Goal: Task Accomplishment & Management: Use online tool/utility

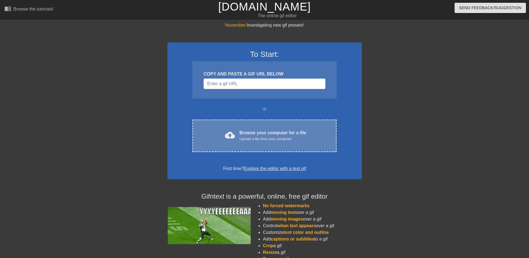
click at [250, 135] on div "Browse your computer for a file Upload a file from your computer" at bounding box center [272, 136] width 67 height 12
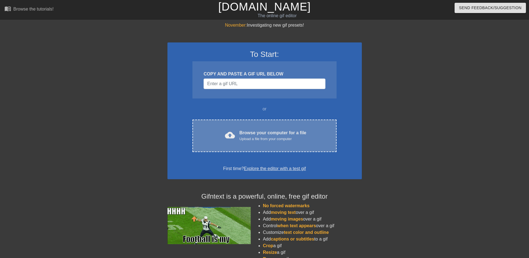
click at [236, 137] on div "cloud_upload Browse your computer for a file Upload a file from your computer" at bounding box center [264, 136] width 120 height 12
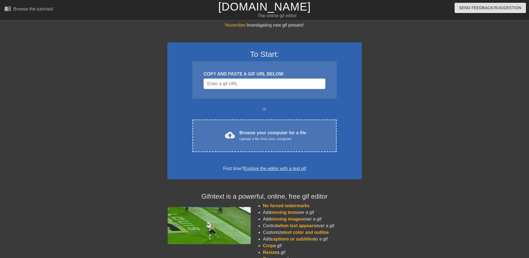
click at [309, 64] on div "COPY AND PASTE A GIF URL BELOW" at bounding box center [264, 79] width 144 height 37
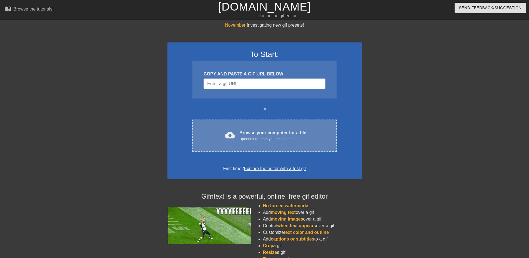
click at [249, 132] on div "Browse your computer for a file Upload a file from your computer" at bounding box center [272, 136] width 67 height 12
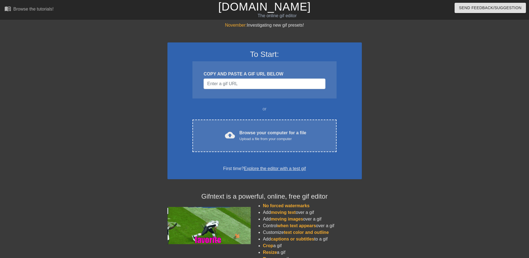
click at [286, 169] on link "Explore the editor with a test gif" at bounding box center [275, 168] width 62 height 5
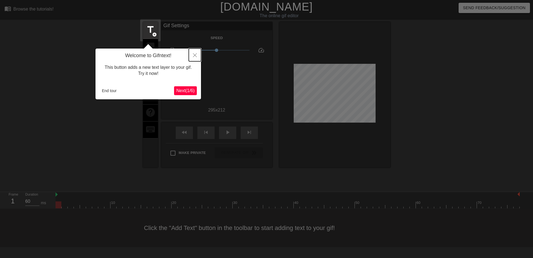
click at [192, 56] on button "Close" at bounding box center [195, 55] width 12 height 13
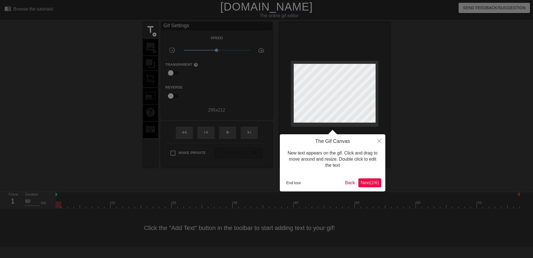
click at [374, 183] on span "Next ( 2 / 6 )" at bounding box center [369, 182] width 18 height 5
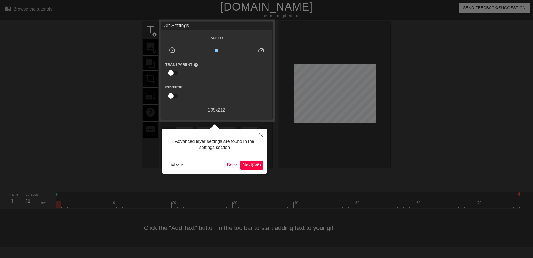
click at [257, 163] on span "Next ( 3 / 6 )" at bounding box center [251, 165] width 18 height 5
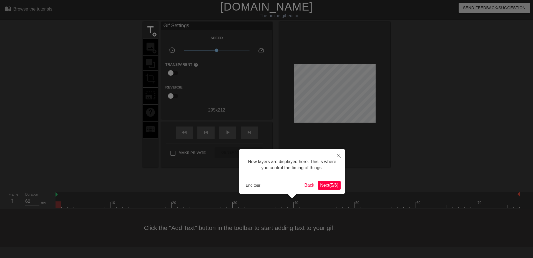
scroll to position [5, 0]
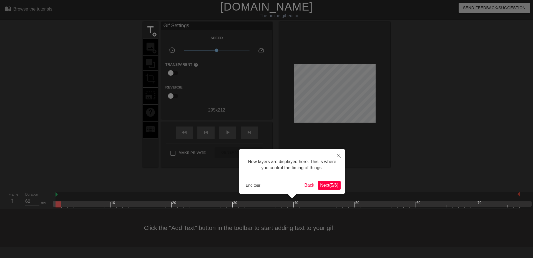
click at [326, 188] on span "Next ( 5 / 6 )" at bounding box center [329, 185] width 18 height 5
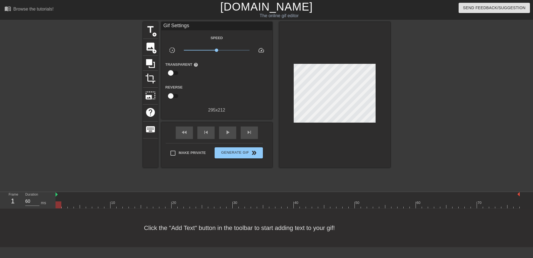
click at [236, 7] on link "[DOMAIN_NAME]" at bounding box center [266, 7] width 92 height 12
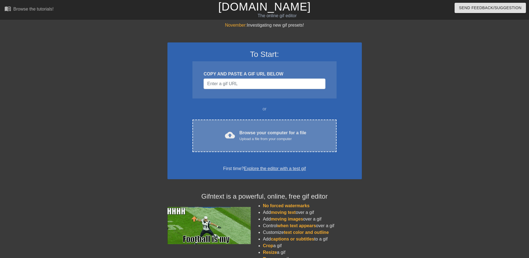
click at [230, 135] on span "cloud_upload" at bounding box center [230, 135] width 10 height 10
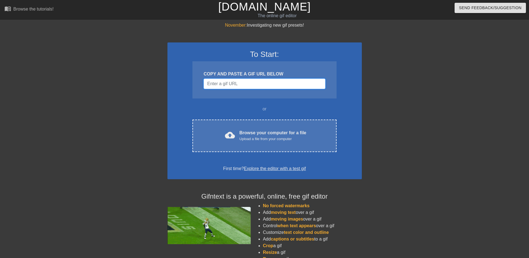
click at [259, 85] on input "Username" at bounding box center [264, 84] width 122 height 11
paste input "https://x.com/i/status/1974470263896265190"
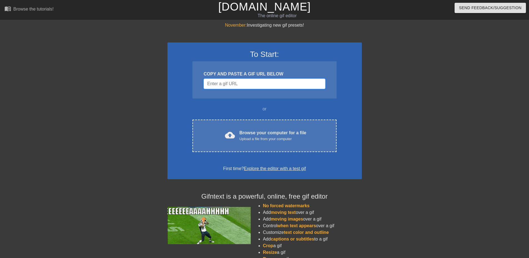
type input "https://x.com/i/status/1974470263896265190"
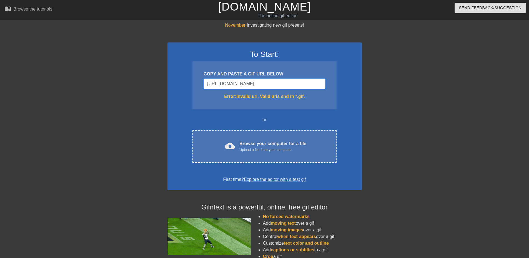
drag, startPoint x: 315, startPoint y: 79, endPoint x: 181, endPoint y: 87, distance: 134.5
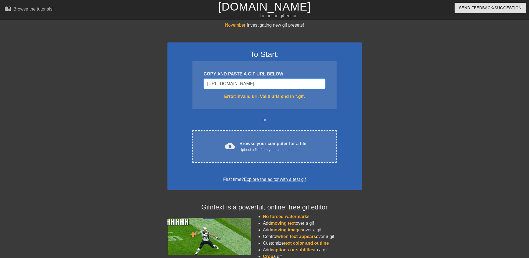
click at [181, 87] on div "To Start: COPY AND PASTE A GIF URL BELOW https://x.com/i/status/197447026389626…" at bounding box center [264, 116] width 194 height 148
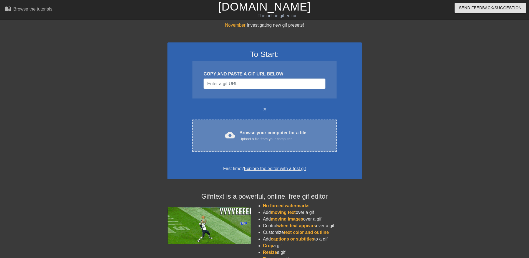
click at [224, 129] on div "cloud_upload Browse your computer for a file Upload a file from your computer C…" at bounding box center [264, 136] width 144 height 32
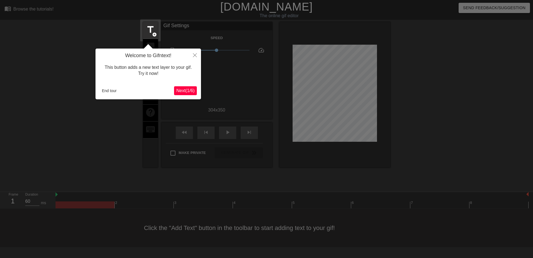
click at [188, 87] on button "Next ( 1 / 6 )" at bounding box center [185, 90] width 23 height 9
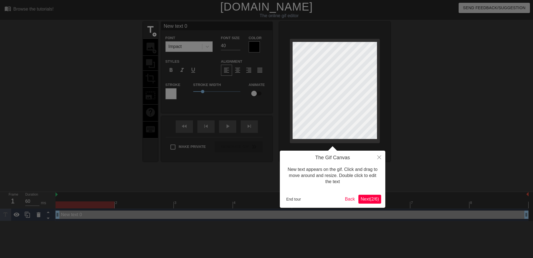
click at [369, 203] on button "Next ( 2 / 6 )" at bounding box center [369, 199] width 23 height 9
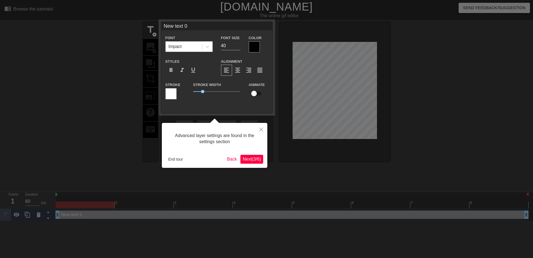
click at [251, 157] on span "Next ( 3 / 6 )" at bounding box center [251, 159] width 18 height 5
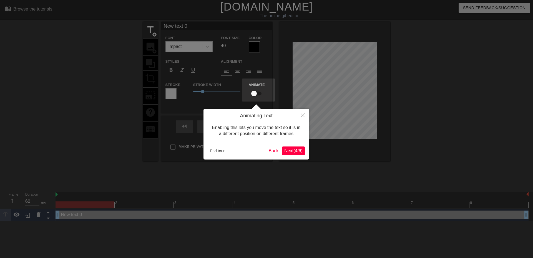
click at [300, 149] on span "Next ( 4 / 6 )" at bounding box center [293, 150] width 18 height 5
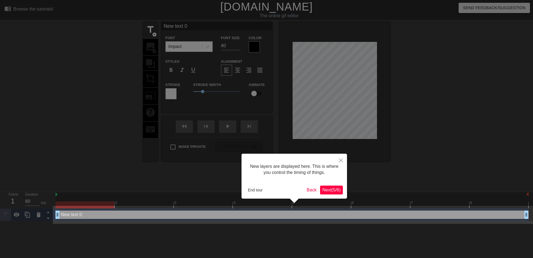
click at [326, 191] on span "Next ( 5 / 6 )" at bounding box center [331, 190] width 18 height 5
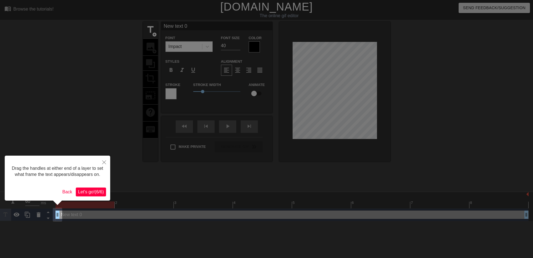
click at [104, 194] on button "Let's go! ( 6 / 6 )" at bounding box center [91, 192] width 30 height 9
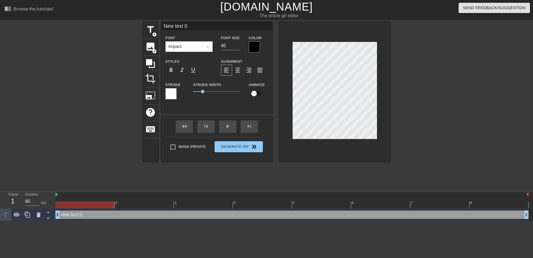
click at [174, 90] on div at bounding box center [170, 93] width 11 height 11
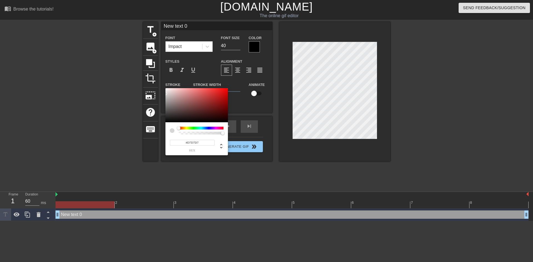
type input "#FFFFFF"
drag, startPoint x: 177, startPoint y: 108, endPoint x: 149, endPoint y: 65, distance: 51.0
click at [149, 65] on div "#FFFFFF hex" at bounding box center [266, 131] width 533 height 262
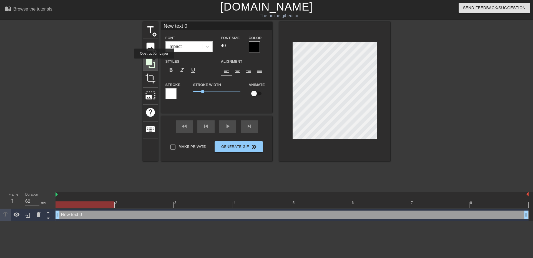
click at [154, 62] on icon at bounding box center [150, 63] width 11 height 11
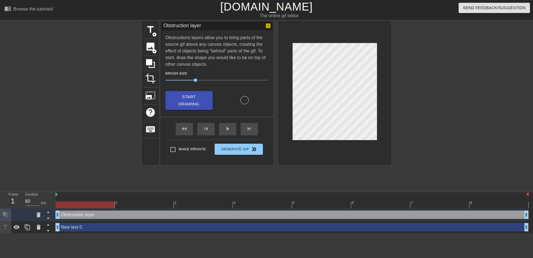
click at [75, 219] on div "Obstruction layer drag_handle drag_handle" at bounding box center [291, 215] width 473 height 8
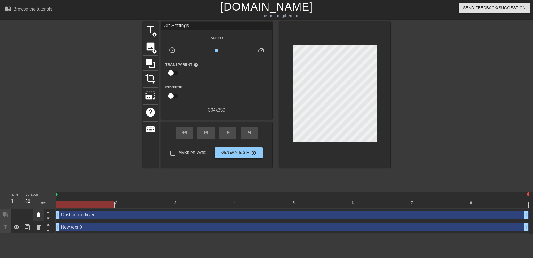
drag, startPoint x: 75, startPoint y: 219, endPoint x: 36, endPoint y: 218, distance: 39.7
click at [36, 218] on icon at bounding box center [38, 214] width 7 height 7
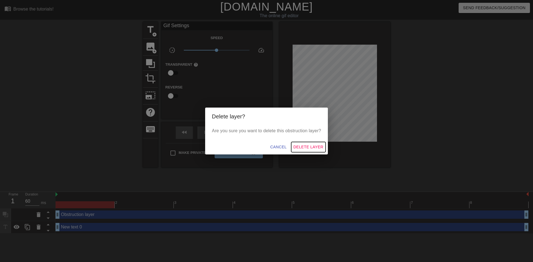
click at [308, 145] on span "Delete Layer" at bounding box center [308, 147] width 30 height 7
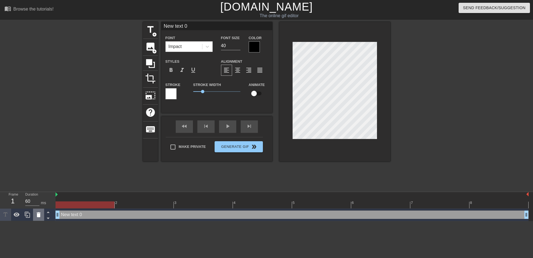
click at [34, 214] on div at bounding box center [38, 215] width 11 height 12
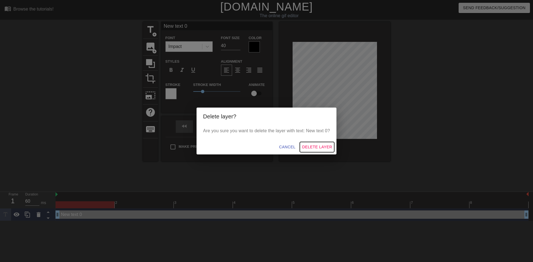
click at [322, 145] on span "Delete Layer" at bounding box center [317, 147] width 30 height 7
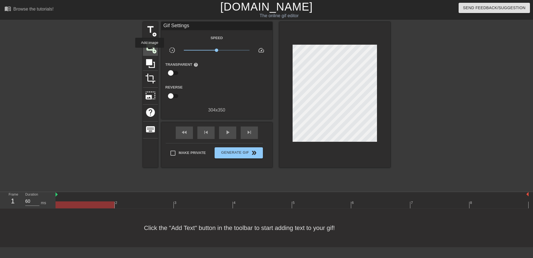
click at [150, 52] on div "image add_circle" at bounding box center [150, 47] width 15 height 17
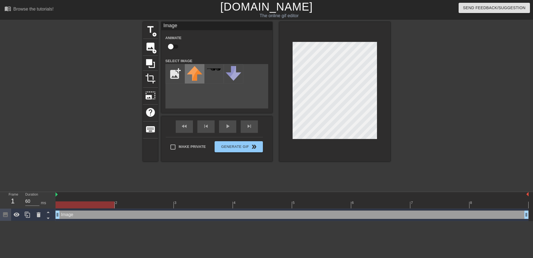
click at [191, 76] on img at bounding box center [195, 73] width 16 height 15
drag, startPoint x: 191, startPoint y: 76, endPoint x: 195, endPoint y: 75, distance: 3.9
click at [195, 75] on img at bounding box center [195, 73] width 16 height 15
drag, startPoint x: 286, startPoint y: 87, endPoint x: 153, endPoint y: 82, distance: 132.2
click at [153, 82] on span "crop" at bounding box center [150, 78] width 11 height 11
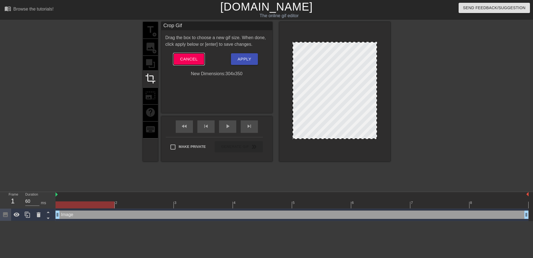
click at [186, 61] on span "Cancel" at bounding box center [188, 58] width 17 height 7
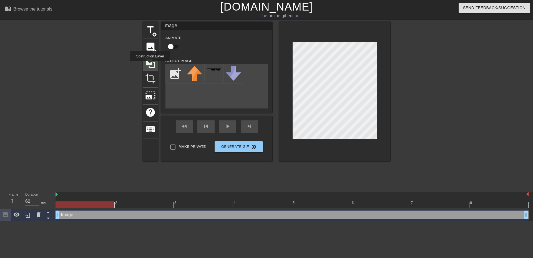
click at [150, 65] on icon at bounding box center [150, 63] width 11 height 11
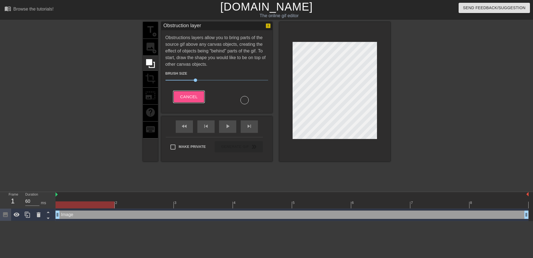
click at [192, 98] on span "Cancel" at bounding box center [188, 96] width 17 height 7
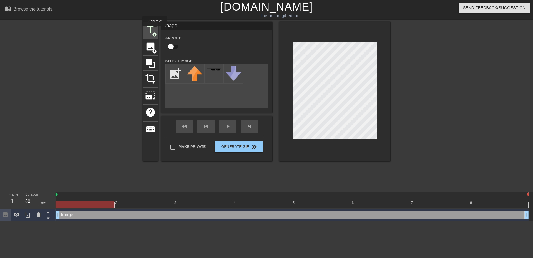
click at [155, 30] on span "title" at bounding box center [150, 29] width 11 height 11
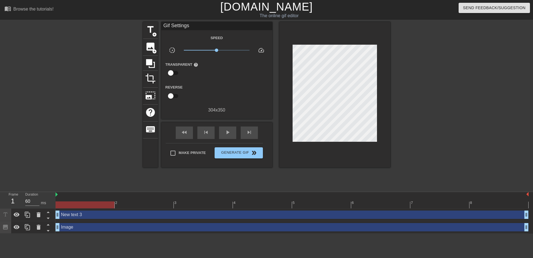
drag, startPoint x: 289, startPoint y: 93, endPoint x: 289, endPoint y: 56, distance: 36.9
click at [289, 56] on div at bounding box center [334, 95] width 111 height 146
click at [29, 10] on div "Browse the tutorials!" at bounding box center [33, 9] width 40 height 5
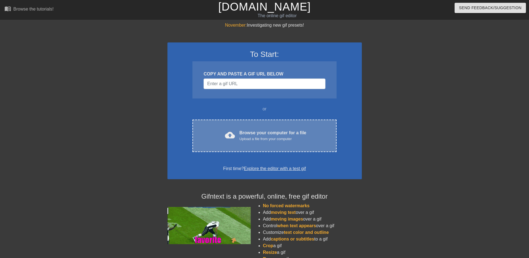
click at [235, 133] on span "cloud_upload" at bounding box center [230, 135] width 10 height 10
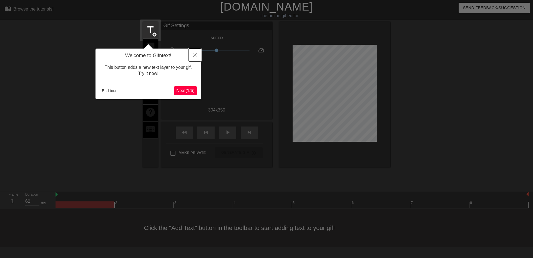
click at [193, 54] on icon "Close" at bounding box center [195, 55] width 4 height 4
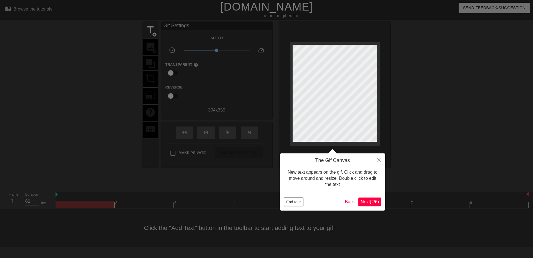
click at [296, 201] on button "End tour" at bounding box center [293, 202] width 19 height 8
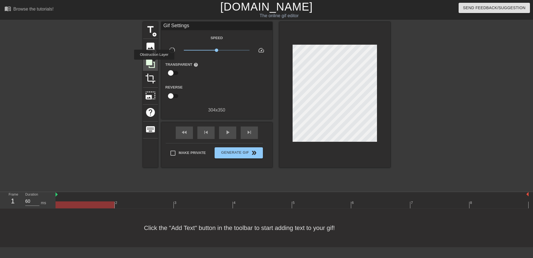
click at [154, 64] on icon at bounding box center [150, 63] width 9 height 9
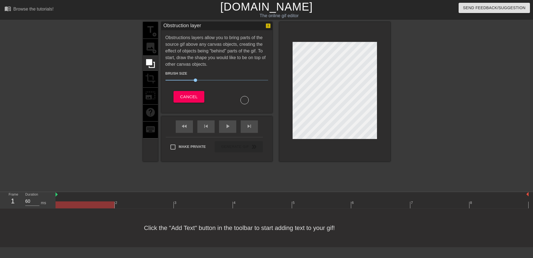
click at [154, 76] on div "title add_circle image add_circle crop photo_size_select_large help keyboard" at bounding box center [150, 92] width 15 height 140
click at [187, 94] on span "Cancel" at bounding box center [188, 96] width 17 height 7
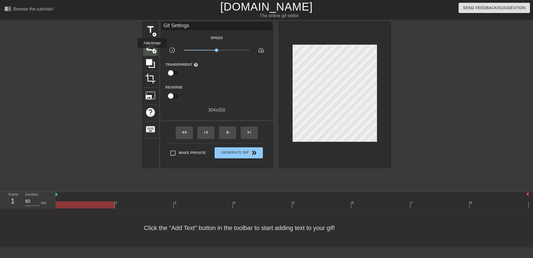
click at [152, 52] on span "add_circle" at bounding box center [154, 51] width 5 height 5
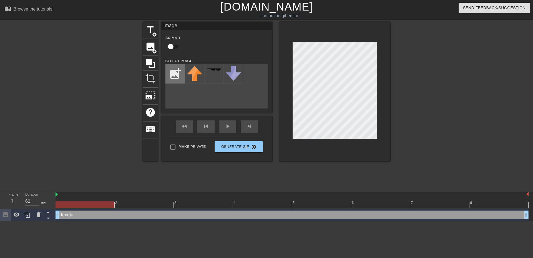
click at [178, 77] on input "file" at bounding box center [175, 73] width 19 height 19
type input "C:\fakepath\jackheartwhite.png"
click at [198, 78] on img at bounding box center [195, 74] width 16 height 16
click at [333, 32] on div at bounding box center [334, 92] width 111 height 140
click at [178, 75] on input "file" at bounding box center [175, 73] width 19 height 19
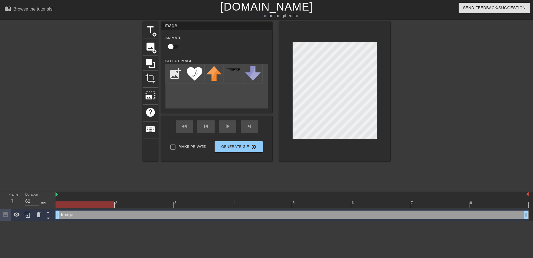
click at [395, 80] on div "title add_circle image add_circle crop photo_size_select_large help keyboard Im…" at bounding box center [266, 105] width 533 height 166
drag, startPoint x: 256, startPoint y: 216, endPoint x: 194, endPoint y: 74, distance: 154.3
click at [194, 74] on img at bounding box center [195, 74] width 16 height 16
click at [229, 127] on div "play_arrow" at bounding box center [227, 126] width 17 height 12
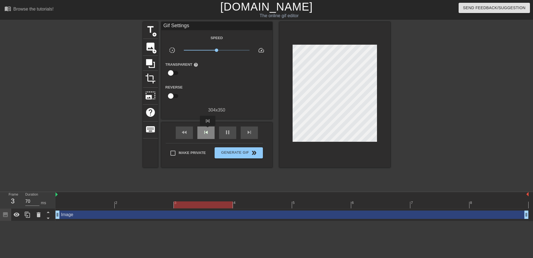
click at [208, 130] on span "skip_previous" at bounding box center [206, 132] width 7 height 7
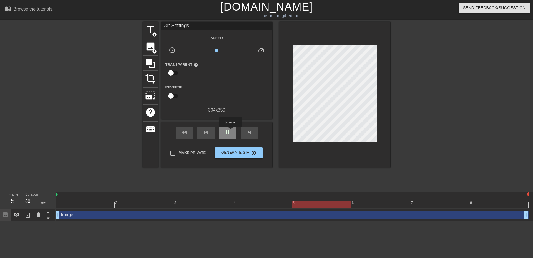
type input "70"
click at [230, 131] on span "pause" at bounding box center [227, 132] width 7 height 7
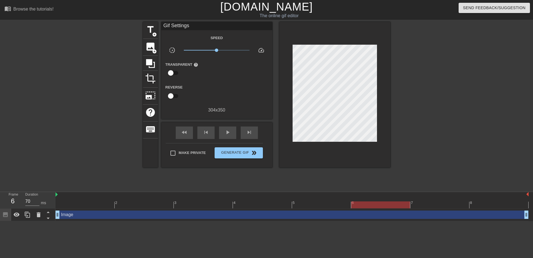
click at [74, 218] on div "Image drag_handle drag_handle" at bounding box center [291, 215] width 473 height 8
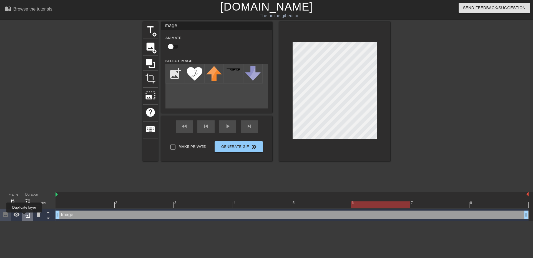
click at [24, 216] on icon at bounding box center [27, 214] width 7 height 7
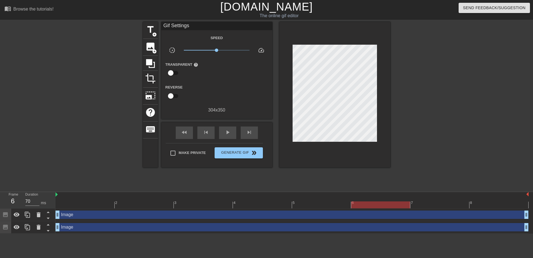
click at [418, 77] on div at bounding box center [438, 105] width 83 height 166
click at [27, 228] on icon at bounding box center [27, 227] width 7 height 7
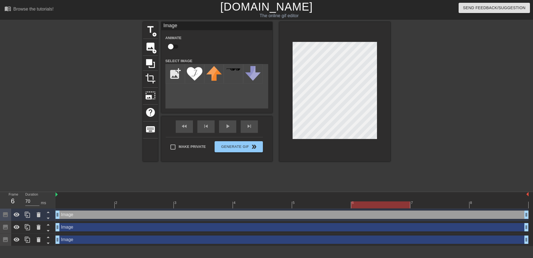
click at [401, 77] on div at bounding box center [438, 105] width 83 height 166
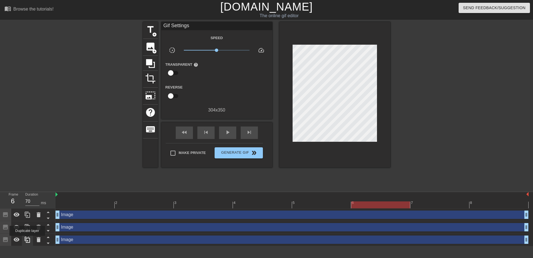
drag, startPoint x: 166, startPoint y: 244, endPoint x: 27, endPoint y: 240, distance: 138.8
click at [27, 240] on icon at bounding box center [27, 239] width 7 height 7
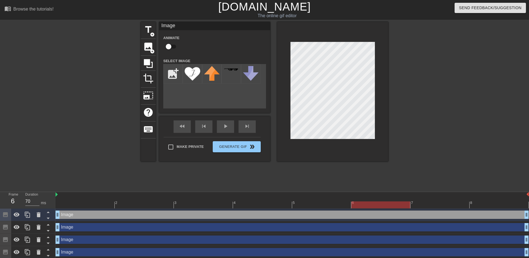
click at [425, 54] on div at bounding box center [436, 105] width 83 height 166
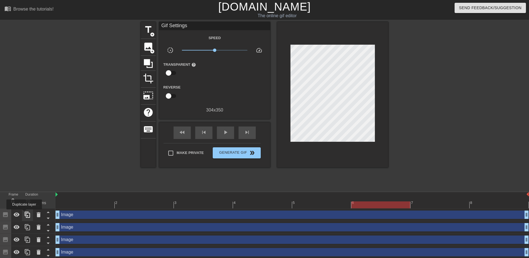
click at [24, 213] on icon at bounding box center [27, 214] width 7 height 7
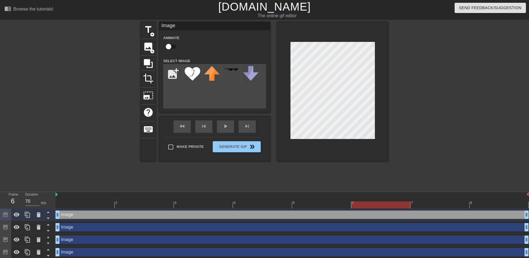
click at [406, 53] on div at bounding box center [436, 105] width 83 height 166
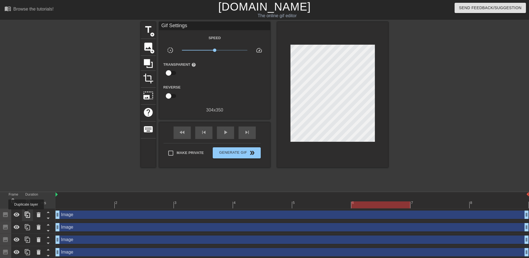
click at [26, 213] on icon at bounding box center [27, 214] width 7 height 7
click at [400, 64] on div at bounding box center [436, 105] width 83 height 166
click at [26, 216] on icon at bounding box center [27, 215] width 5 height 6
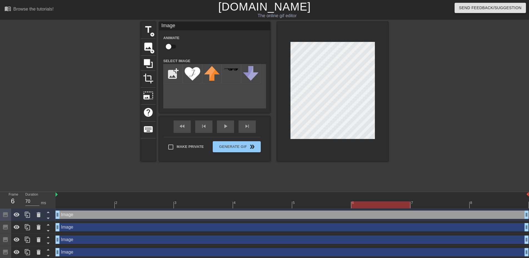
click at [424, 76] on div at bounding box center [436, 105] width 83 height 166
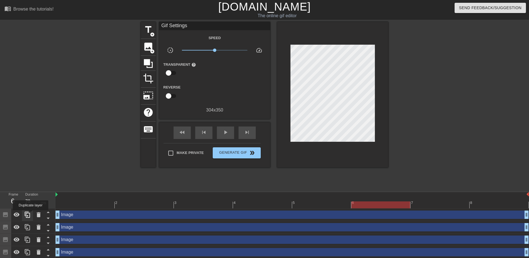
click at [31, 214] on icon at bounding box center [27, 214] width 7 height 7
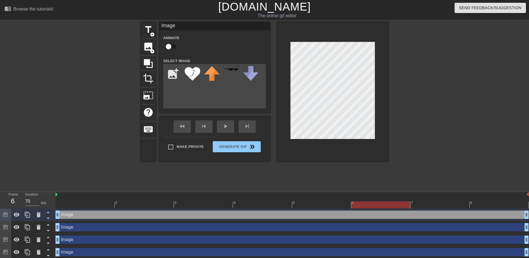
click at [384, 59] on div at bounding box center [332, 92] width 111 height 140
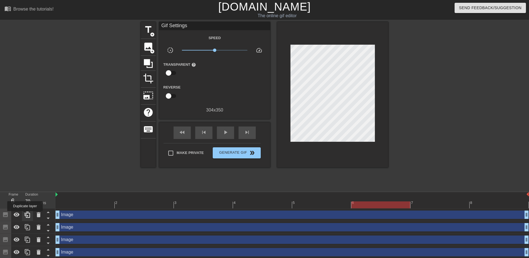
click at [27, 214] on icon at bounding box center [27, 214] width 7 height 7
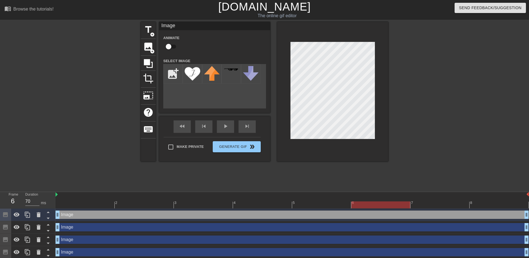
click at [403, 61] on div at bounding box center [436, 105] width 83 height 166
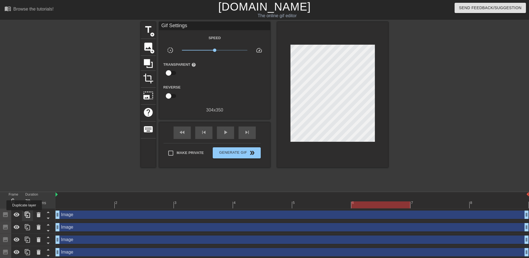
click at [24, 214] on icon at bounding box center [27, 214] width 7 height 7
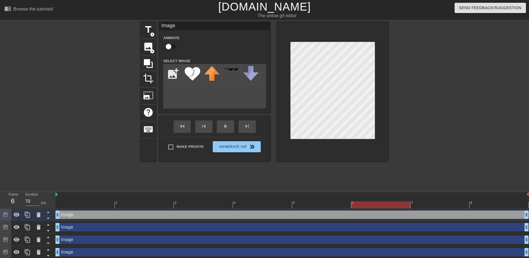
click at [413, 60] on div at bounding box center [436, 105] width 83 height 166
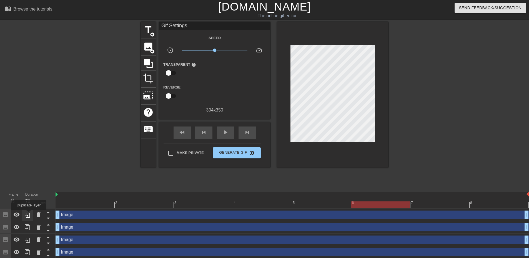
click at [29, 214] on icon at bounding box center [27, 214] width 7 height 7
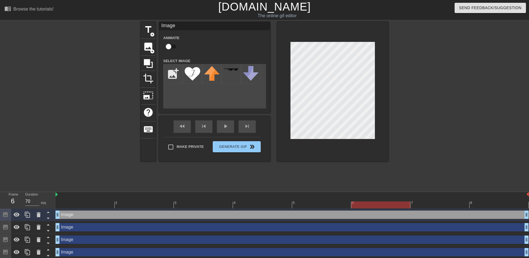
click at [420, 61] on div at bounding box center [436, 105] width 83 height 166
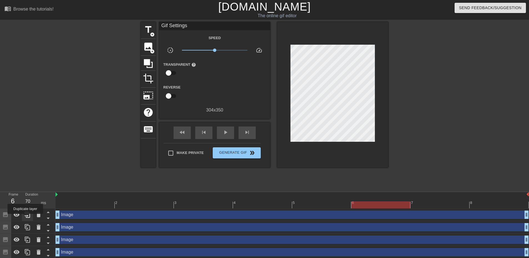
click at [26, 218] on icon at bounding box center [27, 214] width 7 height 7
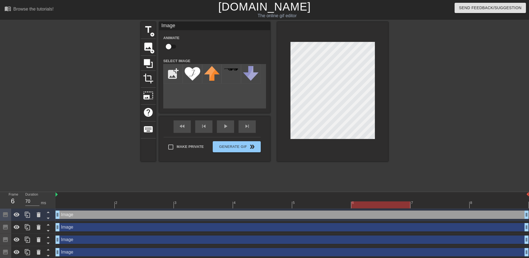
click at [378, 38] on div at bounding box center [332, 92] width 111 height 140
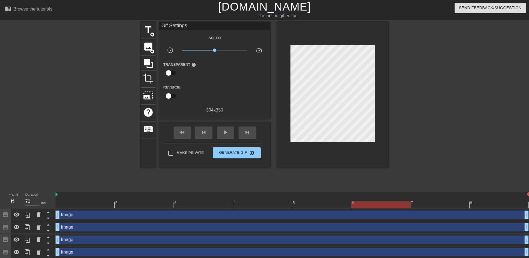
drag, startPoint x: 346, startPoint y: 36, endPoint x: 342, endPoint y: 37, distance: 4.8
click at [342, 37] on div at bounding box center [332, 95] width 111 height 146
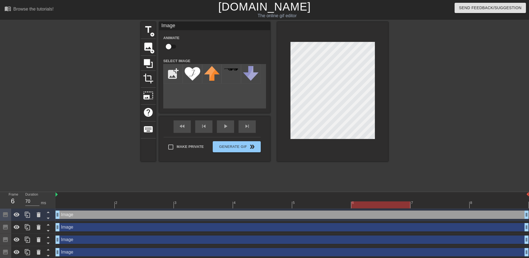
click at [399, 54] on div at bounding box center [436, 105] width 83 height 166
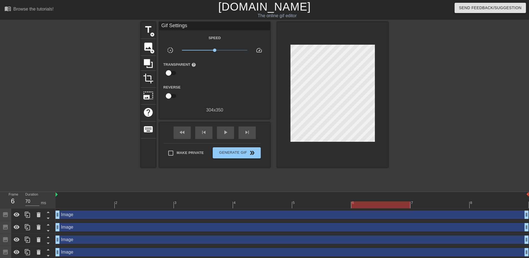
click at [413, 55] on div at bounding box center [436, 105] width 83 height 166
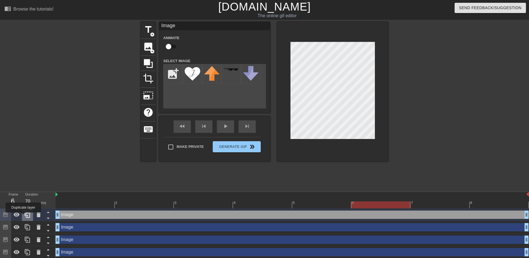
click at [23, 216] on div at bounding box center [27, 215] width 11 height 12
click at [401, 51] on div at bounding box center [436, 105] width 83 height 166
click at [39, 213] on icon at bounding box center [39, 214] width 4 height 5
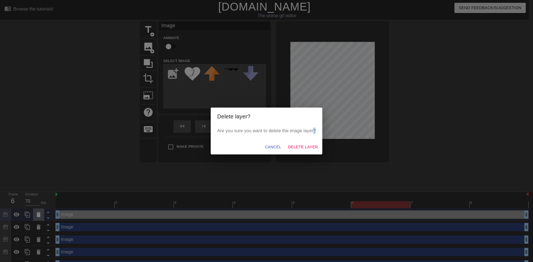
click at [39, 213] on div "Delete layer? Are you sure you want to delete the image layer? Cancel Delete La…" at bounding box center [266, 131] width 533 height 262
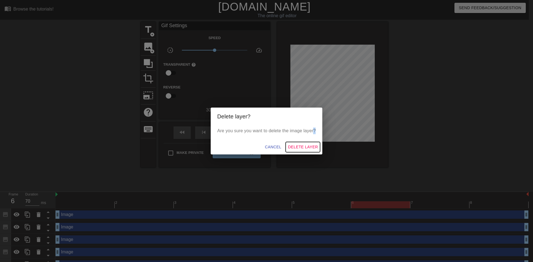
click at [299, 149] on span "Delete Layer" at bounding box center [303, 147] width 30 height 7
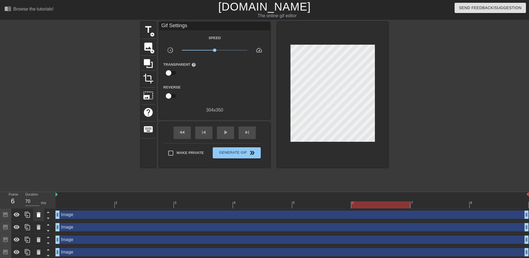
click at [36, 214] on icon at bounding box center [38, 214] width 7 height 7
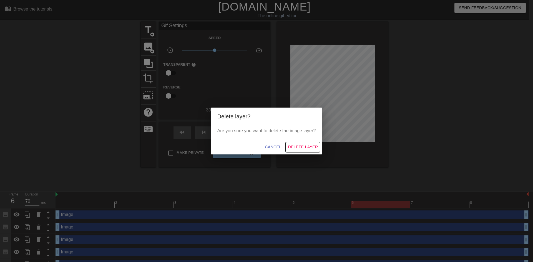
click at [299, 147] on span "Delete Layer" at bounding box center [303, 147] width 30 height 7
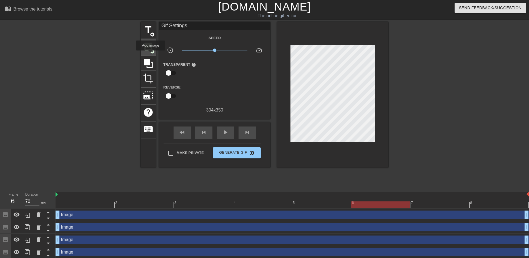
click at [149, 52] on div "image add_circle" at bounding box center [148, 47] width 15 height 17
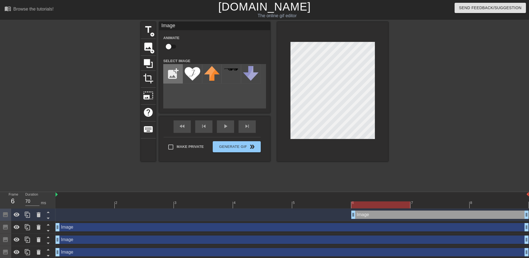
click at [169, 77] on input "file" at bounding box center [172, 73] width 19 height 19
type input "C:\fakepath\Untitled.png"
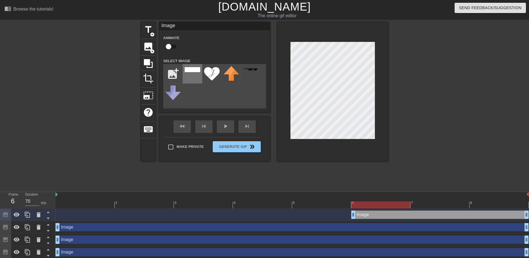
click at [190, 70] on img at bounding box center [193, 69] width 16 height 5
click at [405, 41] on div "title add_circle image add_circle crop photo_size_select_large help keyboard Im…" at bounding box center [264, 105] width 529 height 166
click at [325, 41] on div at bounding box center [332, 92] width 111 height 140
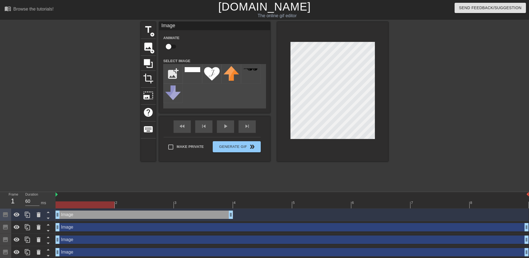
drag, startPoint x: 366, startPoint y: 217, endPoint x: 86, endPoint y: 217, distance: 280.0
click at [86, 217] on div "Image drag_handle drag_handle" at bounding box center [143, 215] width 177 height 8
click at [411, 62] on div at bounding box center [436, 105] width 83 height 166
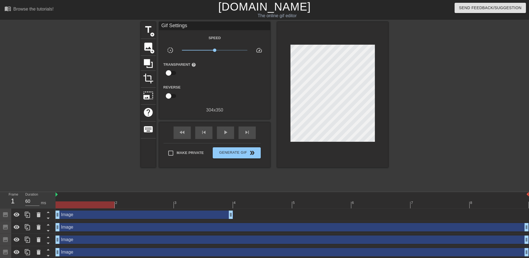
click at [6, 226] on icon at bounding box center [5, 227] width 5 height 5
click at [38, 225] on icon at bounding box center [38, 227] width 7 height 7
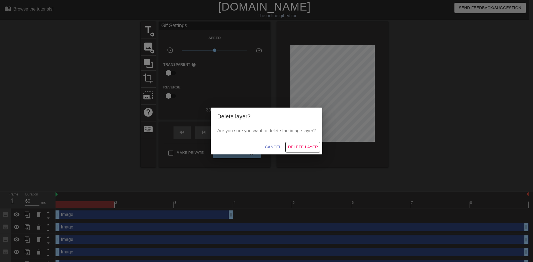
click at [301, 145] on span "Delete Layer" at bounding box center [303, 147] width 30 height 7
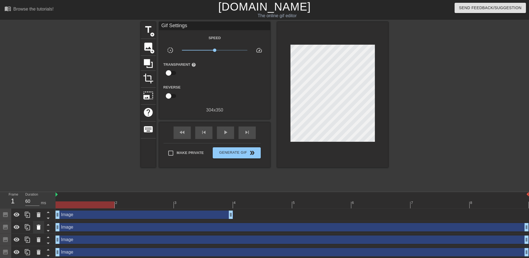
click at [37, 227] on icon at bounding box center [39, 227] width 4 height 5
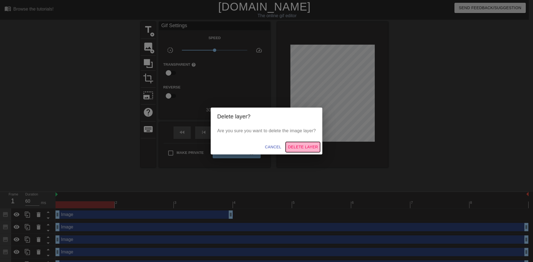
click at [305, 148] on span "Delete Layer" at bounding box center [303, 147] width 30 height 7
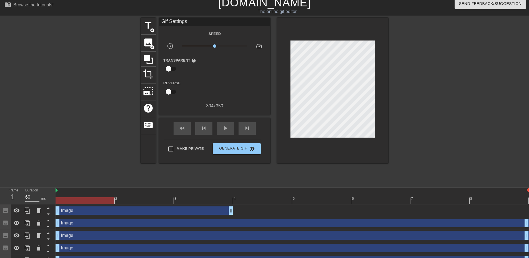
scroll to position [77, 0]
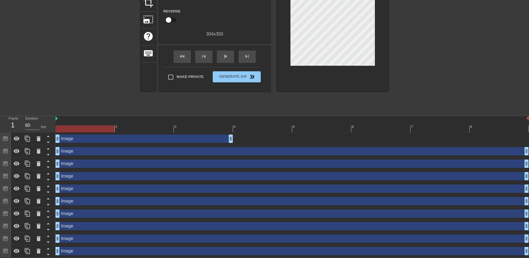
drag, startPoint x: 296, startPoint y: 140, endPoint x: 300, endPoint y: 217, distance: 77.2
click at [317, 219] on div "Image drag_handle drag_handle Image drag_handle drag_handle Image drag_handle d…" at bounding box center [291, 195] width 473 height 125
drag, startPoint x: 4, startPoint y: 152, endPoint x: 53, endPoint y: 176, distance: 55.2
click at [58, 203] on div "Frame 1 Duration 60 ms 2 3 4 5 6 7 8 Image drag_handle drag_handle Image drag_h…" at bounding box center [264, 187] width 529 height 142
click at [39, 149] on icon at bounding box center [39, 151] width 4 height 5
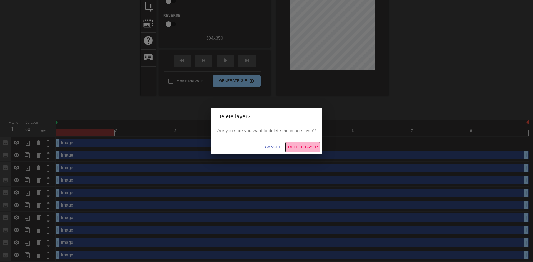
click at [290, 146] on span "Delete Layer" at bounding box center [303, 147] width 30 height 7
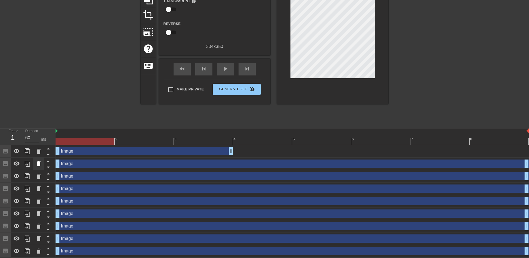
click at [37, 165] on icon at bounding box center [38, 163] width 7 height 7
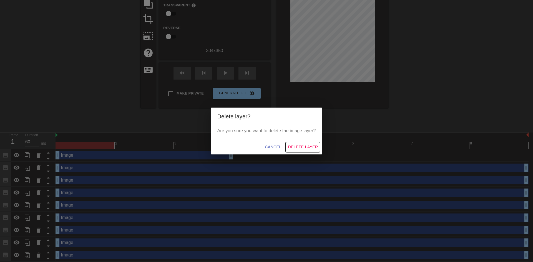
click at [303, 146] on span "Delete Layer" at bounding box center [303, 147] width 30 height 7
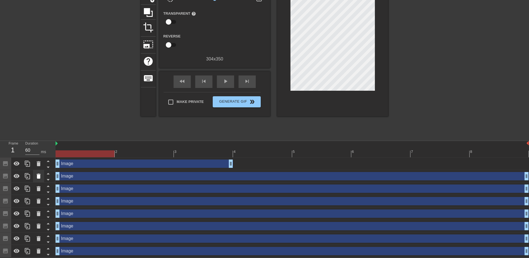
click at [38, 176] on icon at bounding box center [39, 176] width 4 height 5
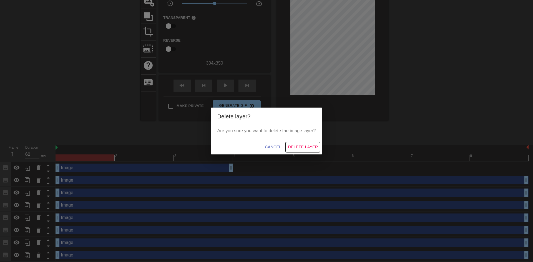
click at [304, 146] on span "Delete Layer" at bounding box center [303, 147] width 30 height 7
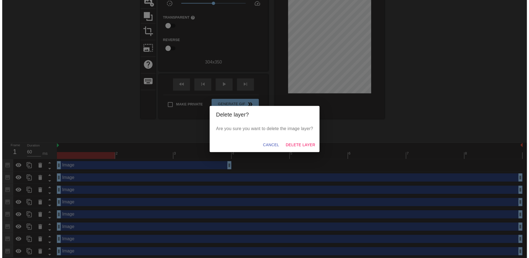
scroll to position [39, 0]
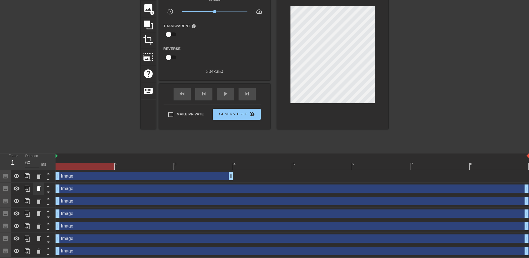
click at [40, 189] on icon at bounding box center [38, 188] width 7 height 7
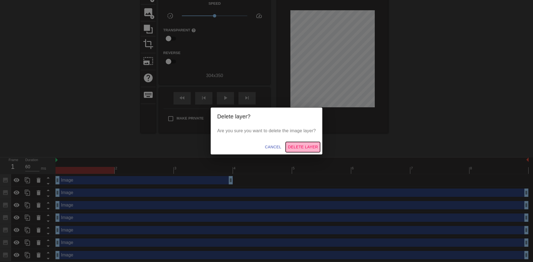
click at [306, 146] on span "Delete Layer" at bounding box center [303, 147] width 30 height 7
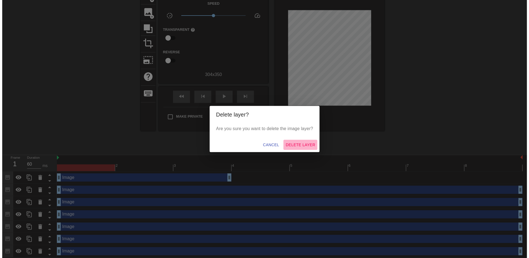
scroll to position [27, 0]
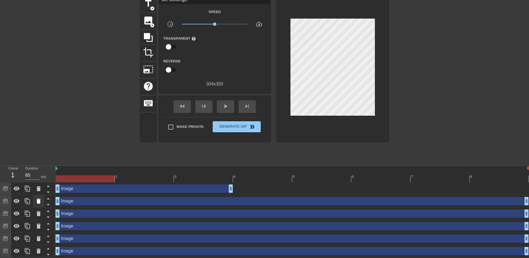
click at [40, 202] on icon at bounding box center [39, 201] width 4 height 5
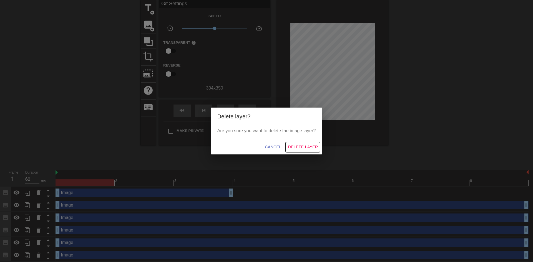
click at [300, 146] on span "Delete Layer" at bounding box center [303, 147] width 30 height 7
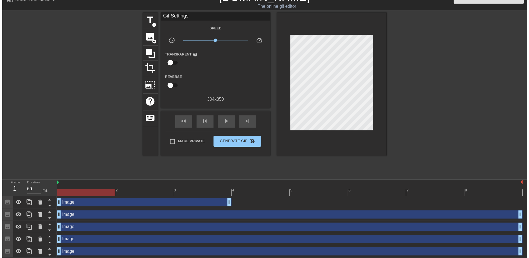
scroll to position [14, 0]
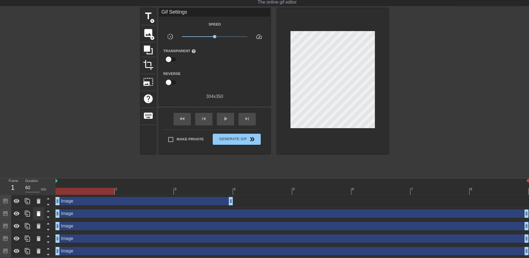
click at [42, 214] on div at bounding box center [38, 214] width 11 height 12
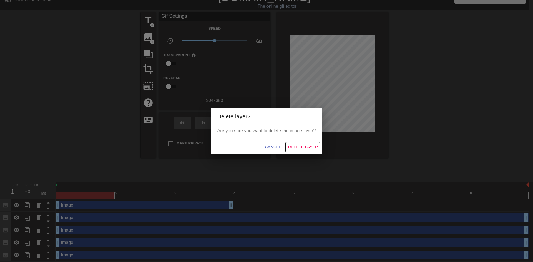
click at [310, 142] on button "Delete Layer" at bounding box center [303, 147] width 34 height 10
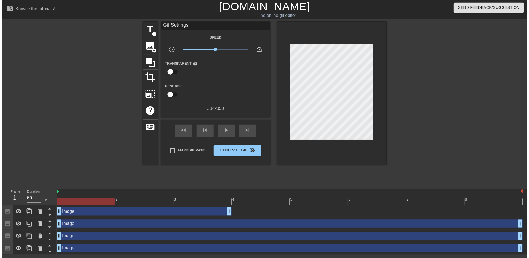
scroll to position [2, 0]
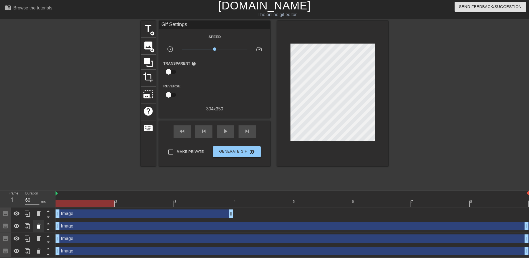
click at [38, 225] on icon at bounding box center [39, 226] width 4 height 5
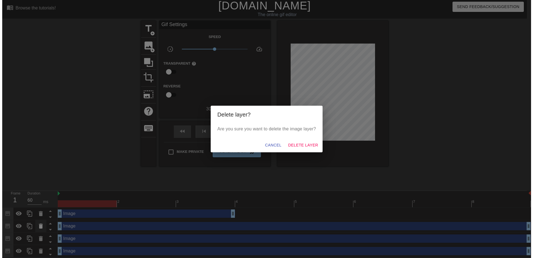
scroll to position [0, 0]
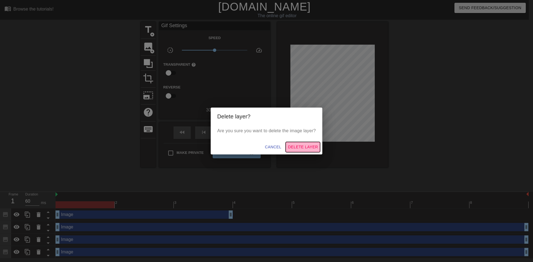
click at [295, 146] on span "Delete Layer" at bounding box center [303, 147] width 30 height 7
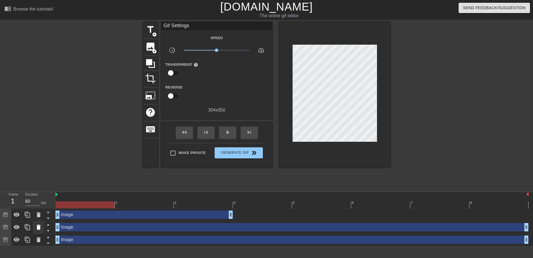
click at [38, 227] on icon at bounding box center [39, 227] width 4 height 5
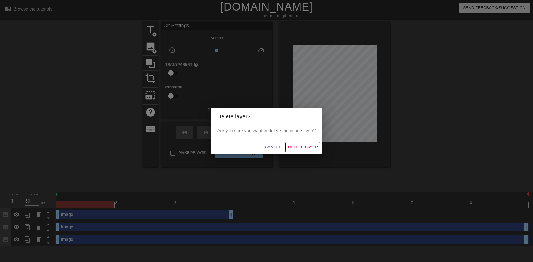
click at [304, 150] on span "Delete Layer" at bounding box center [303, 147] width 30 height 7
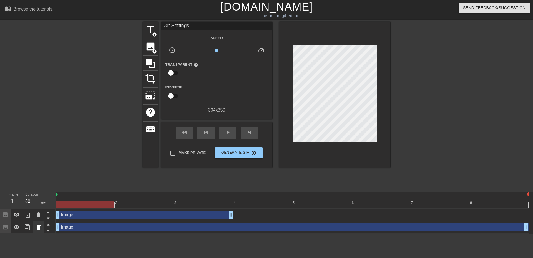
click at [39, 228] on icon at bounding box center [39, 227] width 4 height 5
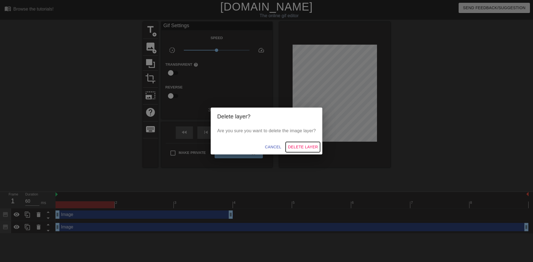
click at [292, 144] on span "Delete Layer" at bounding box center [303, 147] width 30 height 7
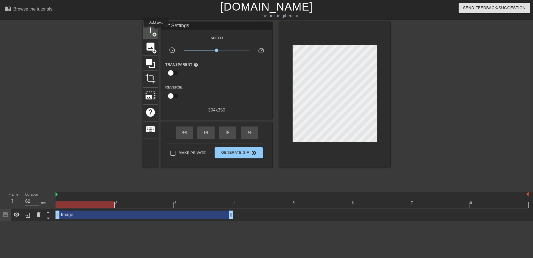
click at [156, 31] on div "title add_circle" at bounding box center [150, 30] width 15 height 17
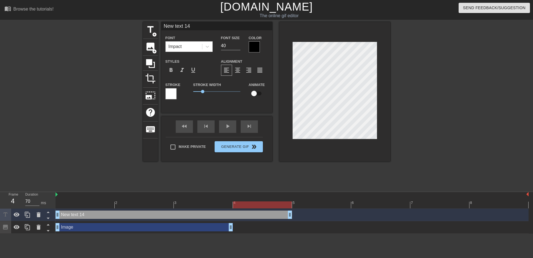
type input "60"
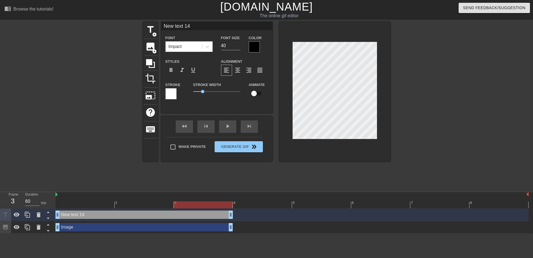
drag, startPoint x: 526, startPoint y: 214, endPoint x: 227, endPoint y: 216, distance: 298.3
click at [207, 45] on icon at bounding box center [207, 47] width 6 height 6
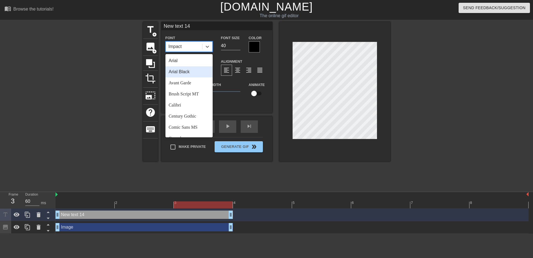
click at [193, 70] on div "Arial Black" at bounding box center [188, 71] width 47 height 11
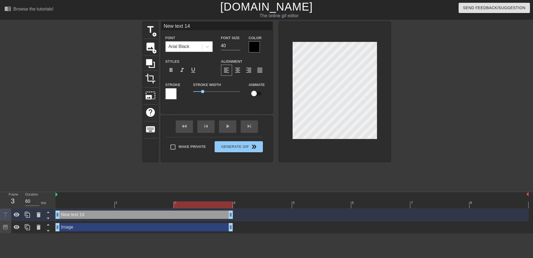
scroll to position [1, 1]
type input "n"
type textarea "n"
drag, startPoint x: 199, startPoint y: 92, endPoint x: 184, endPoint y: 91, distance: 14.7
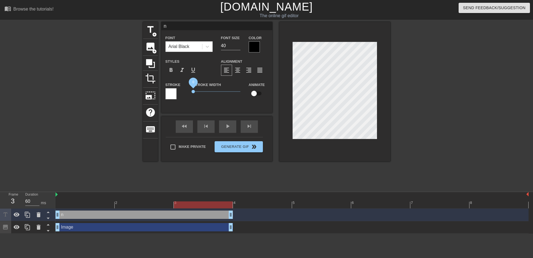
click at [184, 91] on div "Stroke Stroke Width 0 Animate" at bounding box center [216, 92] width 111 height 23
click at [233, 102] on div "Stroke Width 0" at bounding box center [216, 92] width 55 height 23
click at [433, 90] on div at bounding box center [438, 105] width 83 height 166
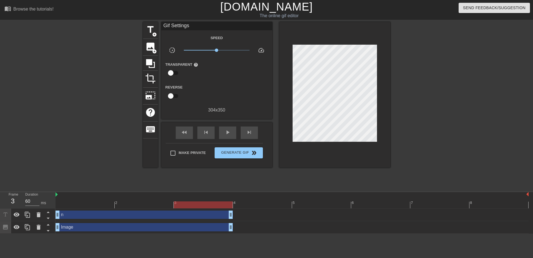
click at [400, 65] on div at bounding box center [438, 105] width 83 height 166
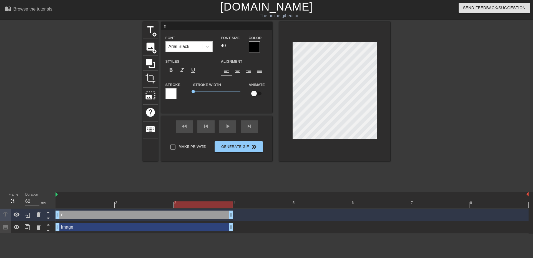
click at [214, 100] on div "Stroke Width 0" at bounding box center [216, 92] width 55 height 23
click at [238, 46] on input "30" at bounding box center [230, 45] width 19 height 9
click at [238, 46] on input "22" at bounding box center [230, 45] width 19 height 9
click at [238, 46] on input "21" at bounding box center [230, 45] width 19 height 9
type input "20"
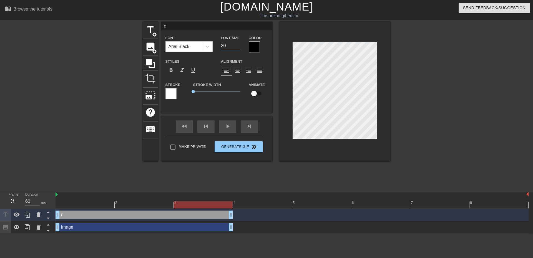
click at [238, 46] on input "20" at bounding box center [230, 45] width 19 height 9
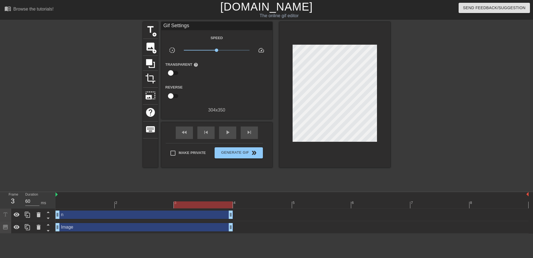
click at [425, 69] on div at bounding box center [438, 105] width 83 height 166
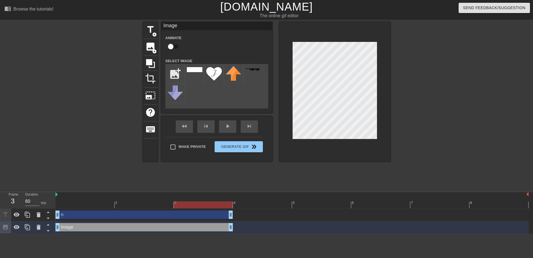
click at [414, 84] on div at bounding box center [438, 105] width 83 height 166
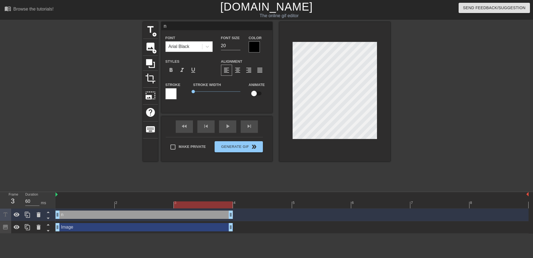
click at [405, 58] on div at bounding box center [438, 105] width 83 height 166
click at [237, 42] on input "20" at bounding box center [230, 45] width 19 height 9
click at [239, 44] on input "21" at bounding box center [230, 45] width 19 height 9
click at [239, 44] on input "22" at bounding box center [230, 45] width 19 height 9
click at [239, 44] on input "23" at bounding box center [230, 45] width 19 height 9
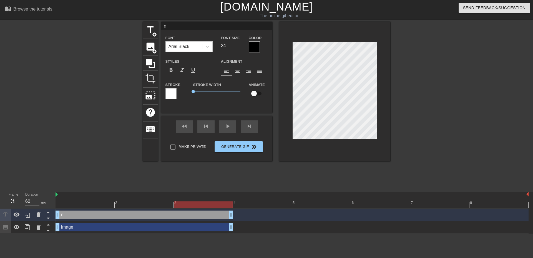
click at [239, 44] on input "24" at bounding box center [230, 45] width 19 height 9
type input "25"
click at [239, 44] on input "25" at bounding box center [230, 45] width 19 height 9
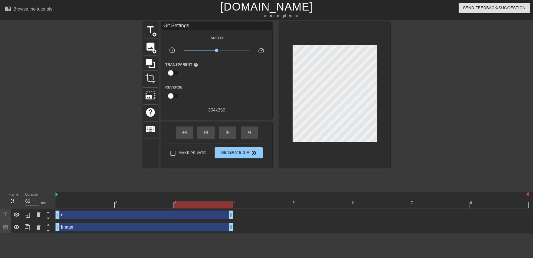
click at [491, 71] on div "title add_circle image add_circle crop photo_size_select_large help keyboard Gi…" at bounding box center [266, 105] width 533 height 166
click at [469, 64] on div at bounding box center [438, 105] width 83 height 166
click at [410, 59] on div at bounding box center [438, 105] width 83 height 166
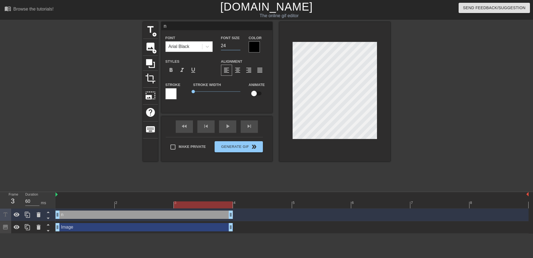
click at [239, 47] on input "24" at bounding box center [230, 45] width 19 height 9
click at [239, 47] on input "23" at bounding box center [230, 45] width 19 height 9
type input "22"
click at [239, 47] on input "22" at bounding box center [230, 45] width 19 height 9
click at [441, 87] on div at bounding box center [438, 105] width 83 height 166
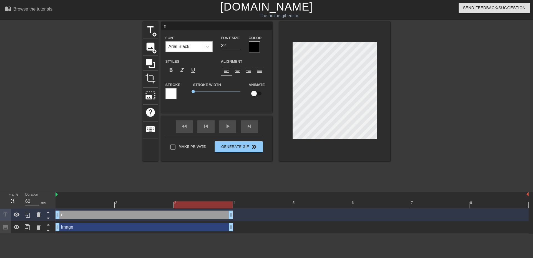
click at [201, 47] on div "Arial Black" at bounding box center [184, 47] width 36 height 10
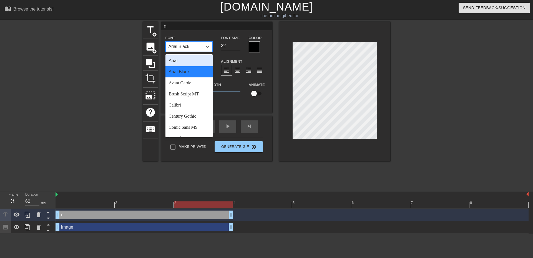
click at [191, 63] on div "Arial" at bounding box center [188, 60] width 47 height 11
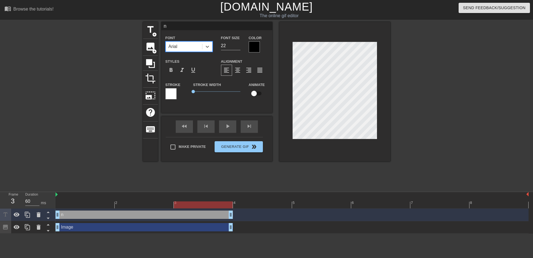
click at [474, 79] on div at bounding box center [438, 105] width 83 height 166
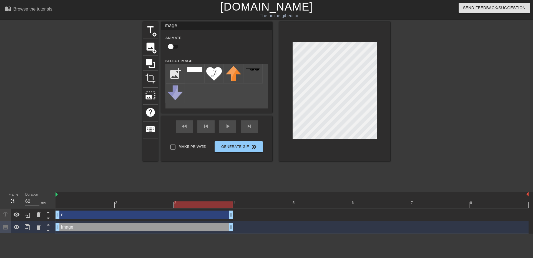
click at [494, 59] on div "title add_circle image add_circle crop photo_size_select_large help keyboard Im…" at bounding box center [266, 105] width 533 height 166
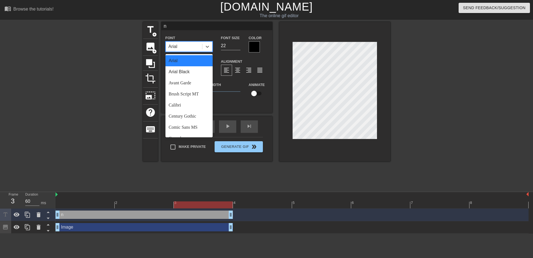
click at [199, 48] on div "Arial" at bounding box center [184, 47] width 36 height 10
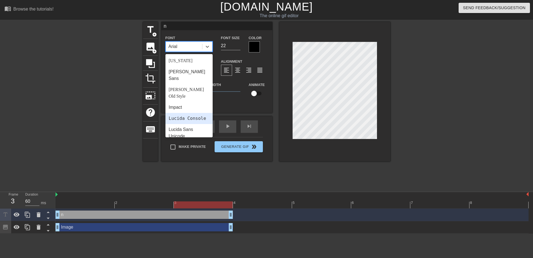
scroll to position [139, 0]
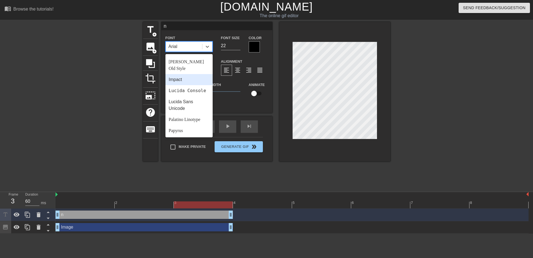
click at [190, 74] on div "Impact" at bounding box center [188, 79] width 47 height 11
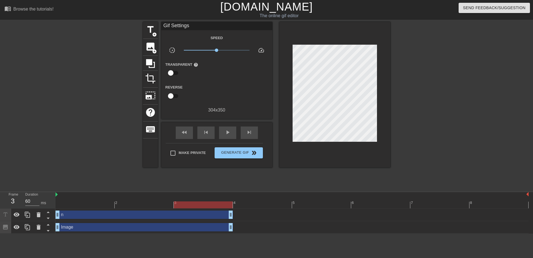
click at [442, 89] on div at bounding box center [438, 105] width 83 height 166
click at [449, 82] on div at bounding box center [438, 105] width 83 height 166
click at [253, 155] on span "double_arrow" at bounding box center [254, 153] width 7 height 7
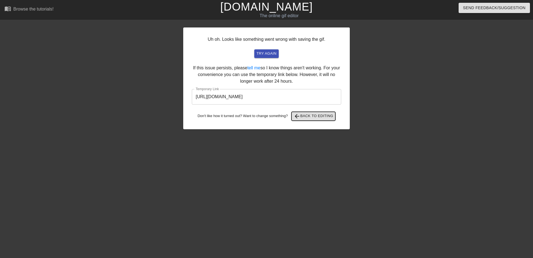
click at [314, 116] on span "arrow_back Back to Editing" at bounding box center [314, 116] width 40 height 7
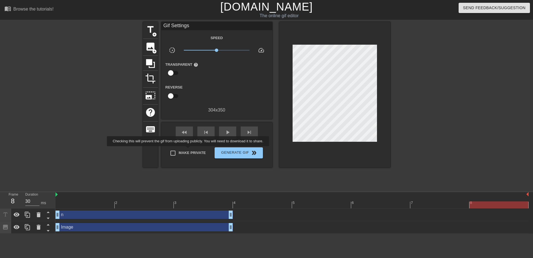
click at [189, 150] on span "Make Private" at bounding box center [192, 153] width 27 height 6
click at [179, 150] on input "Make Private" at bounding box center [173, 153] width 12 height 12
checkbox input "true"
click at [242, 153] on span "Generate Gif double_arrow" at bounding box center [239, 153] width 44 height 7
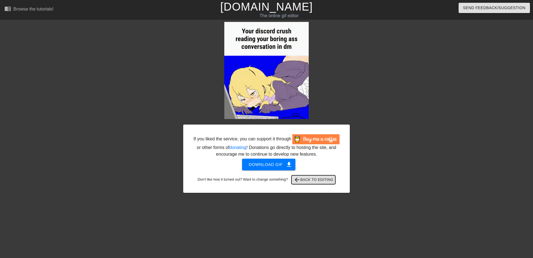
click at [310, 180] on span "arrow_back Back to Editing" at bounding box center [314, 179] width 40 height 7
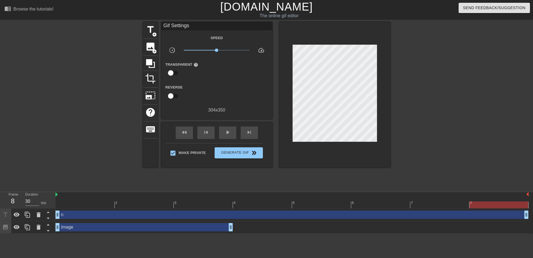
drag, startPoint x: 231, startPoint y: 215, endPoint x: 528, endPoint y: 203, distance: 297.4
click at [528, 202] on div "2 3 4 5 6 7 8 n drag_handle drag_handle Image drag_handle drag_handle" at bounding box center [293, 213] width 477 height 42
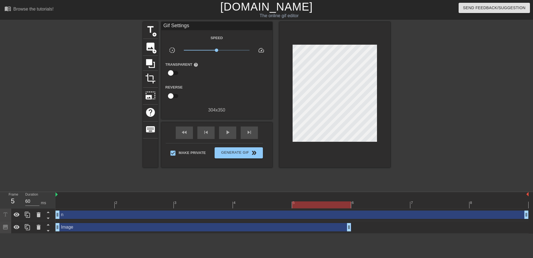
type input "30"
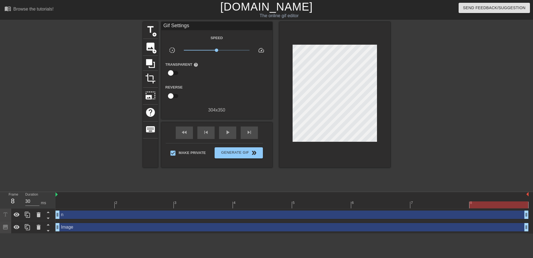
drag, startPoint x: 232, startPoint y: 230, endPoint x: 532, endPoint y: 229, distance: 300.8
click at [528, 229] on div "n drag_handle drag_handle Image drag_handle drag_handle" at bounding box center [293, 221] width 477 height 25
click at [231, 152] on span "Generate Gif double_arrow" at bounding box center [239, 153] width 44 height 7
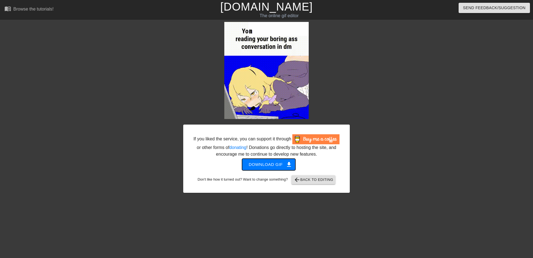
click at [285, 165] on span "Download gif get_app" at bounding box center [269, 164] width 40 height 7
